Goal: Register for event/course

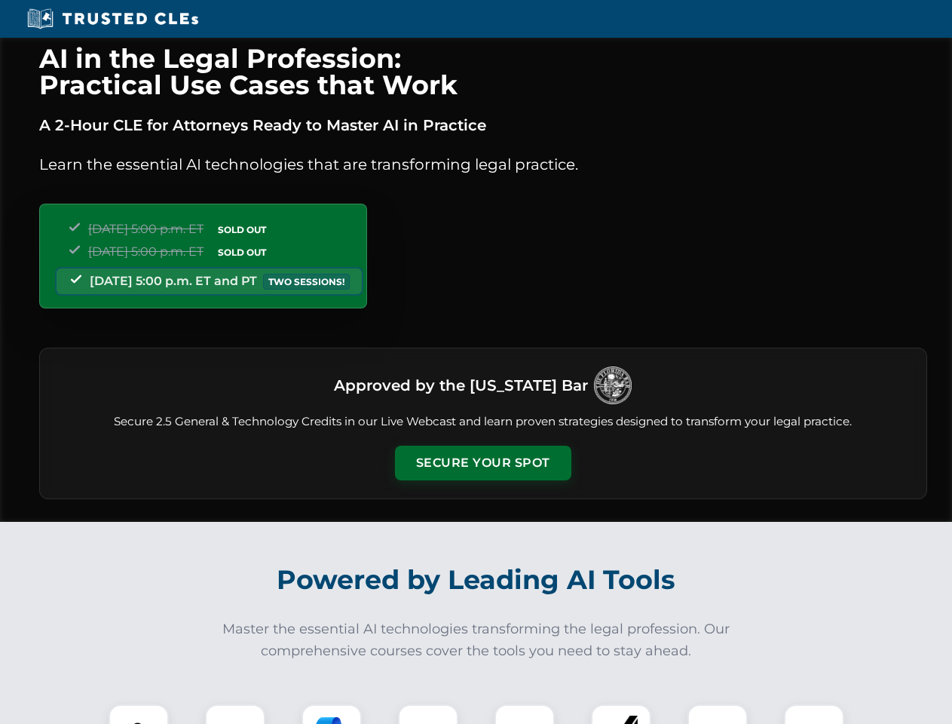
click at [483, 463] on button "Secure Your Spot" at bounding box center [483, 463] width 176 height 35
click at [139, 714] on img at bounding box center [139, 735] width 44 height 44
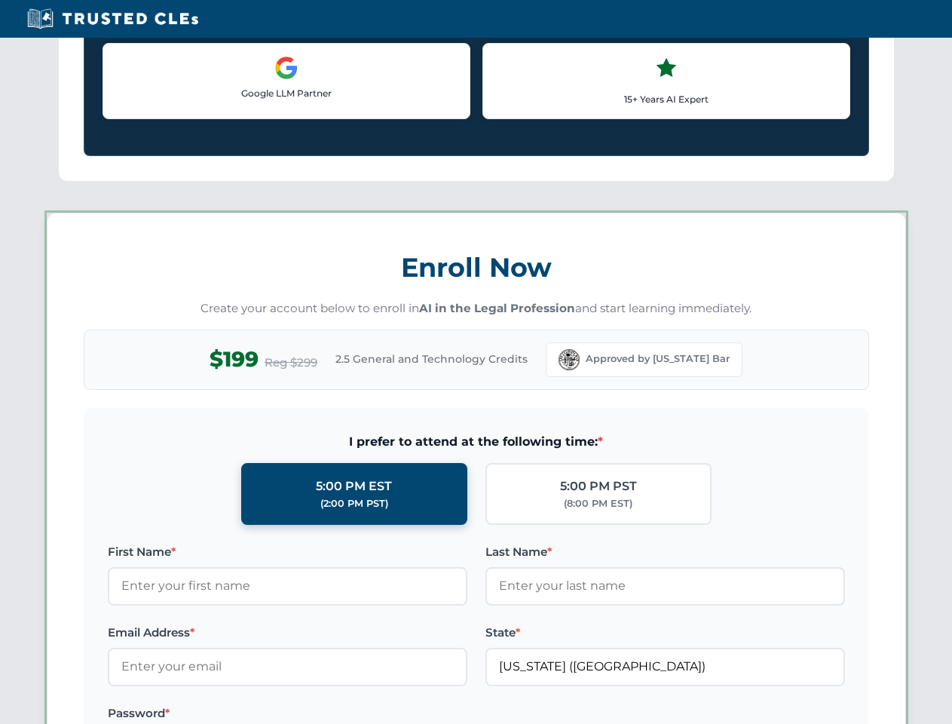
click at [332, 714] on label "Password *" at bounding box center [288, 713] width 360 height 18
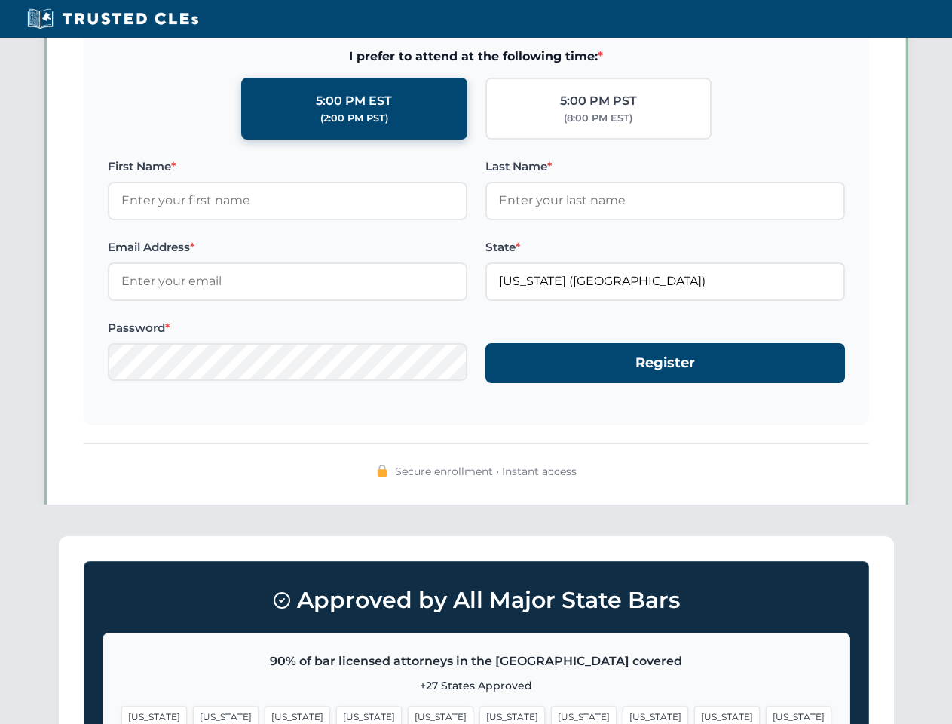
click at [695, 714] on span "[US_STATE]" at bounding box center [728, 717] width 66 height 22
